Goal: Information Seeking & Learning: Find specific fact

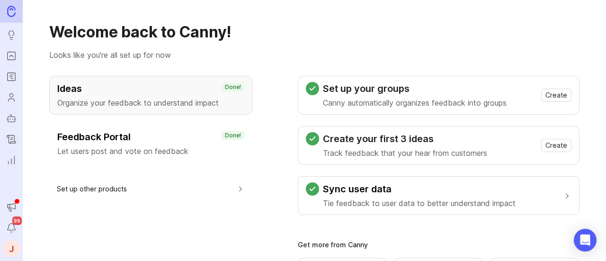
click at [14, 230] on icon "Notifications" at bounding box center [11, 227] width 10 height 11
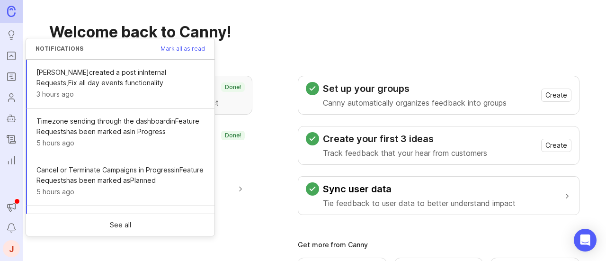
click at [187, 48] on span "Mark all as read" at bounding box center [182, 49] width 45 height 6
click at [16, 208] on icon "Announcements" at bounding box center [11, 206] width 10 height 11
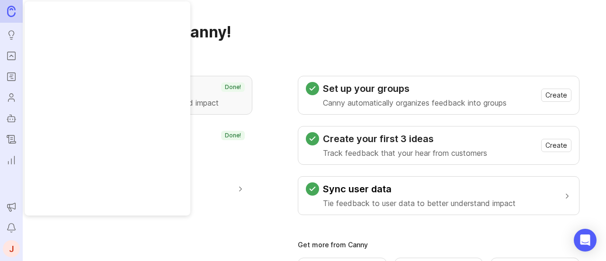
click at [13, 61] on icon "Portal" at bounding box center [11, 55] width 10 height 11
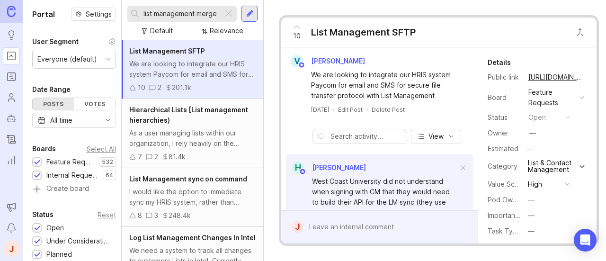
click at [183, 15] on input "list management merge" at bounding box center [181, 14] width 76 height 10
click at [202, 21] on div "list management merge" at bounding box center [175, 14] width 96 height 16
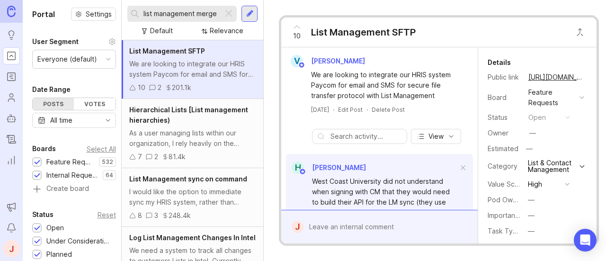
click at [200, 19] on div "list management merge" at bounding box center [175, 14] width 96 height 16
click at [173, 13] on input "list management merge" at bounding box center [181, 14] width 76 height 10
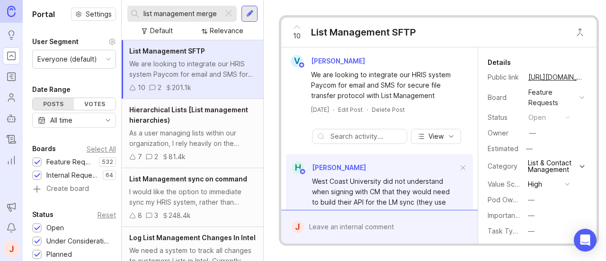
click at [173, 13] on input "list management merge" at bounding box center [181, 14] width 76 height 10
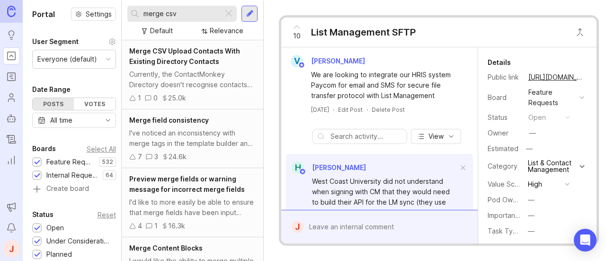
type input "merge csv"
click at [187, 59] on span "Merge CSV Upload Contacts With Existing Directory Contacts" at bounding box center [184, 56] width 111 height 18
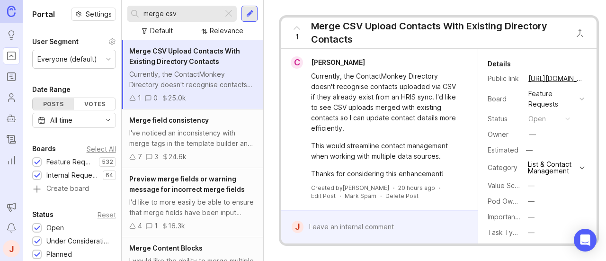
click at [587, 78] on button "copy icon" at bounding box center [593, 78] width 13 height 13
click at [15, 252] on div "J" at bounding box center [11, 248] width 17 height 17
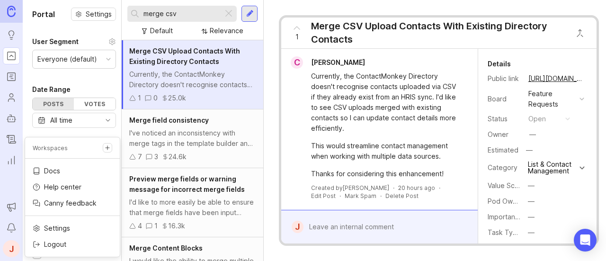
click at [50, 248] on p "Logout" at bounding box center [55, 244] width 22 height 9
